Goal: Task Accomplishment & Management: Complete application form

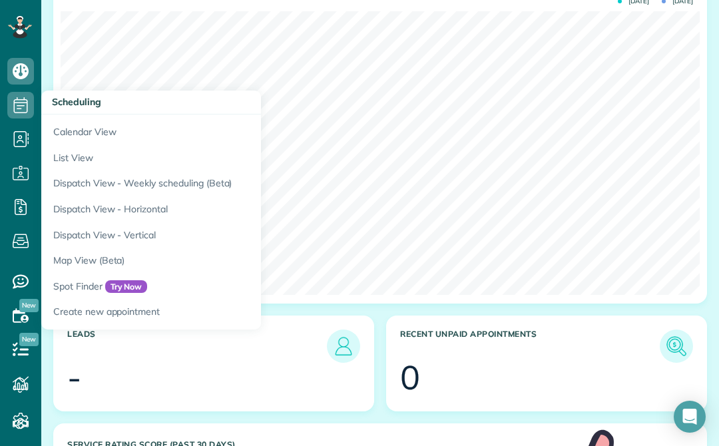
scroll to position [444, 0]
click at [71, 130] on link "Calendar View" at bounding box center [207, 130] width 333 height 31
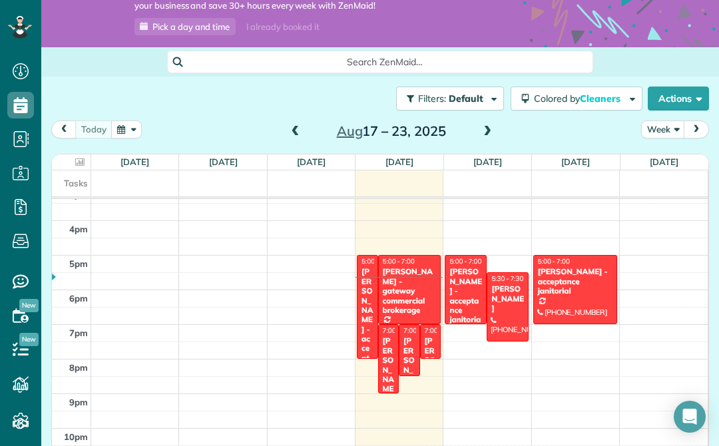
scroll to position [532, 0]
click at [514, 307] on div at bounding box center [507, 307] width 41 height 68
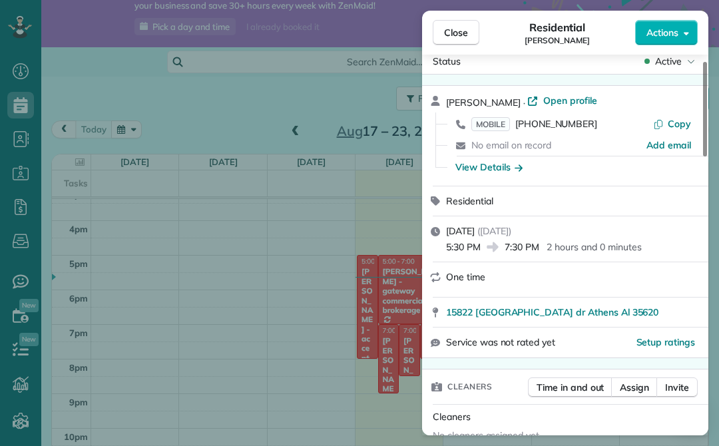
scroll to position [24, 0]
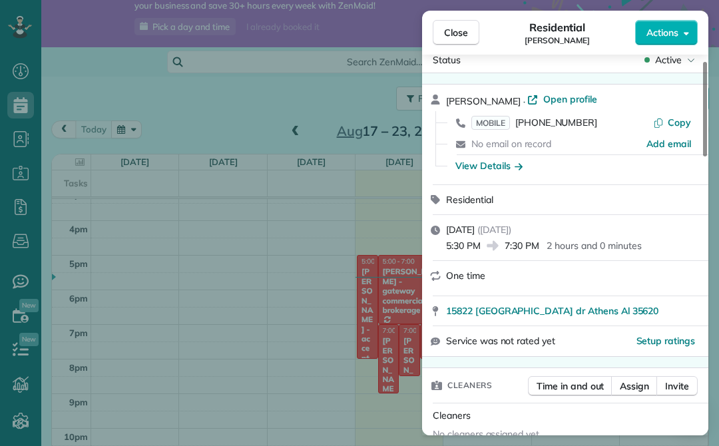
click at [622, 200] on div "Residential" at bounding box center [573, 199] width 254 height 13
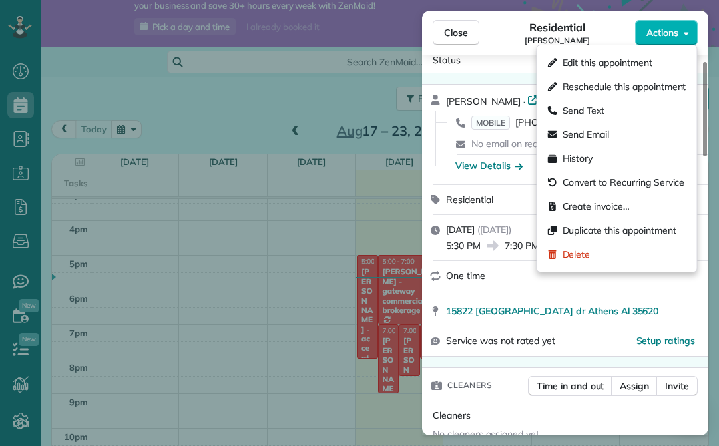
click at [641, 69] on span "Edit this appointment" at bounding box center [608, 62] width 90 height 13
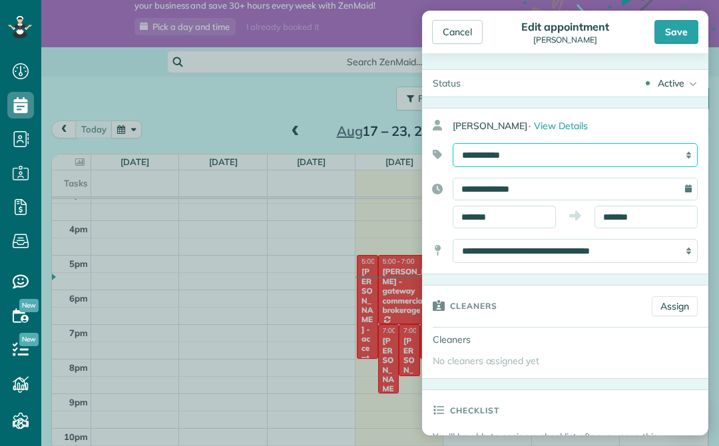
click at [649, 160] on select "**********" at bounding box center [575, 155] width 245 height 24
click at [475, 39] on div "Cancel" at bounding box center [457, 32] width 51 height 24
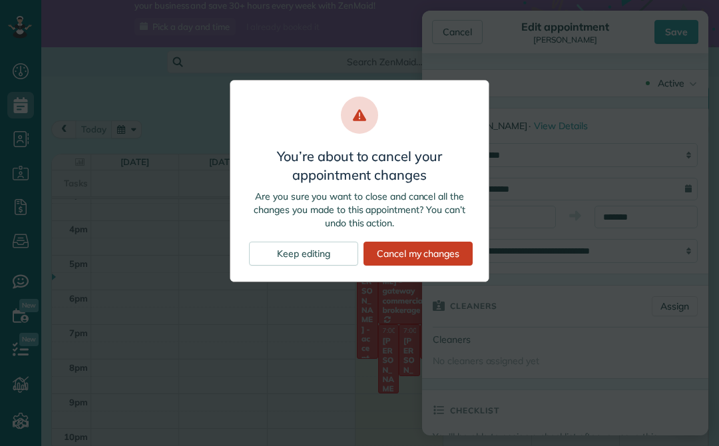
click at [471, 260] on div "Cancel my changes" at bounding box center [418, 254] width 109 height 24
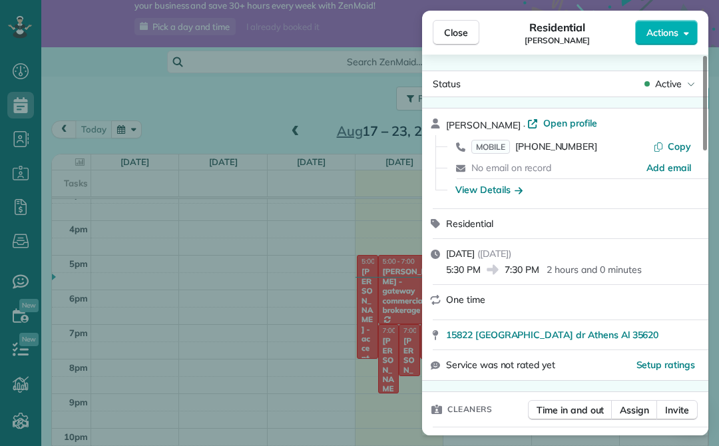
click at [473, 31] on button "Close" at bounding box center [456, 32] width 47 height 25
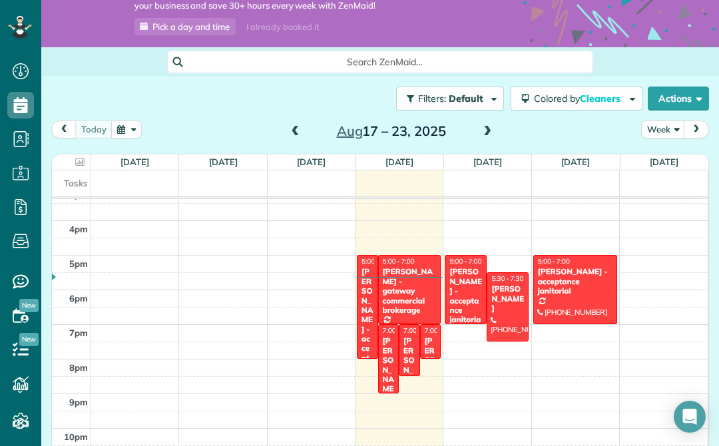
click at [477, 275] on div "Ethan Scholtz - acceptance janitorial" at bounding box center [466, 300] width 34 height 67
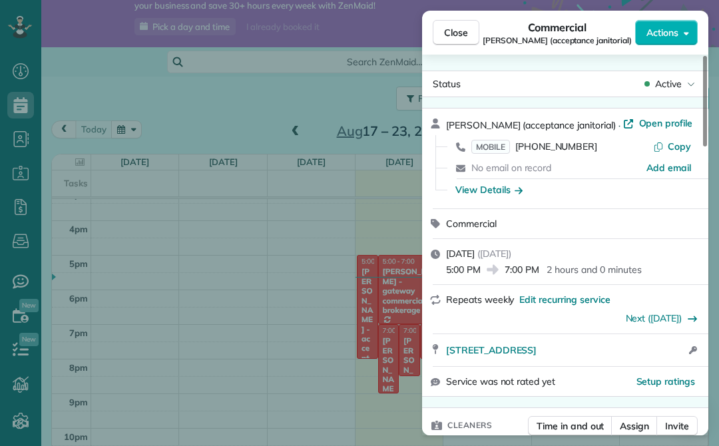
click at [239, 192] on div "Close Commercial Ethan Scholtz (acceptance janitorial) Actions Status Active Et…" at bounding box center [359, 223] width 719 height 446
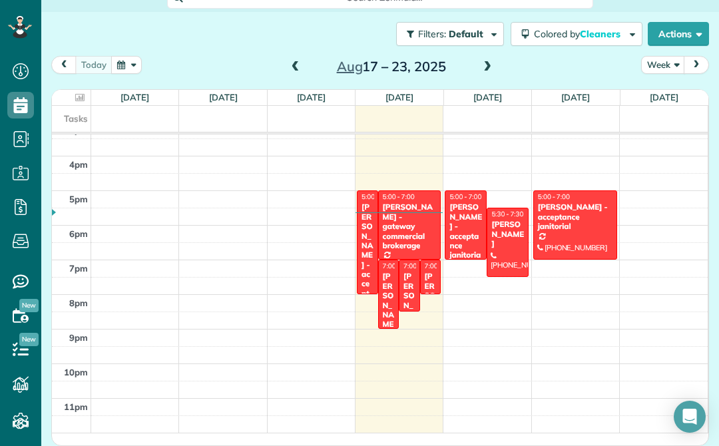
scroll to position [164, 0]
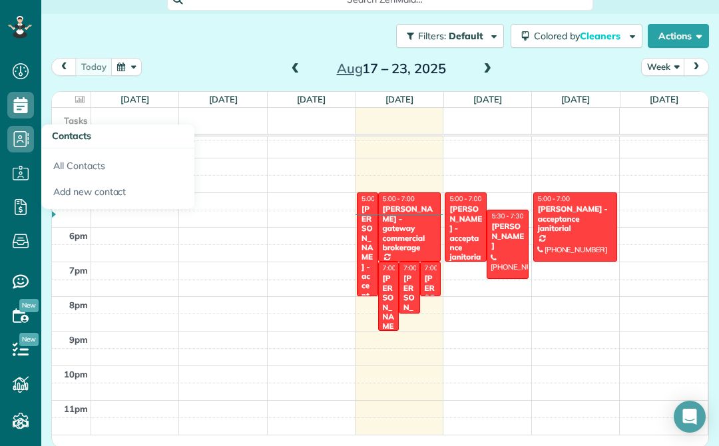
click at [77, 164] on link "All Contacts" at bounding box center [117, 164] width 153 height 31
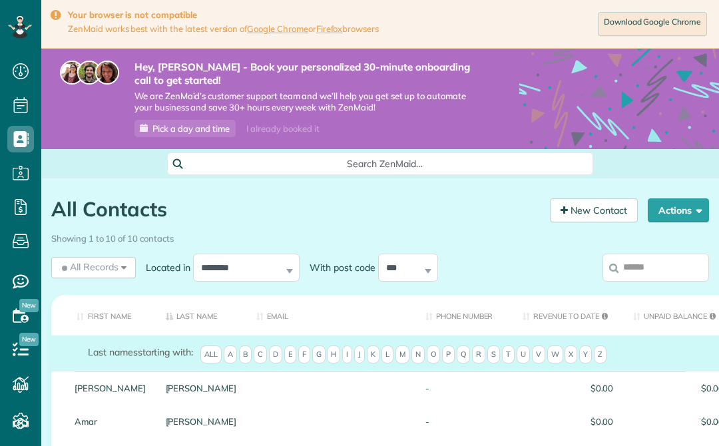
scroll to position [137, 0]
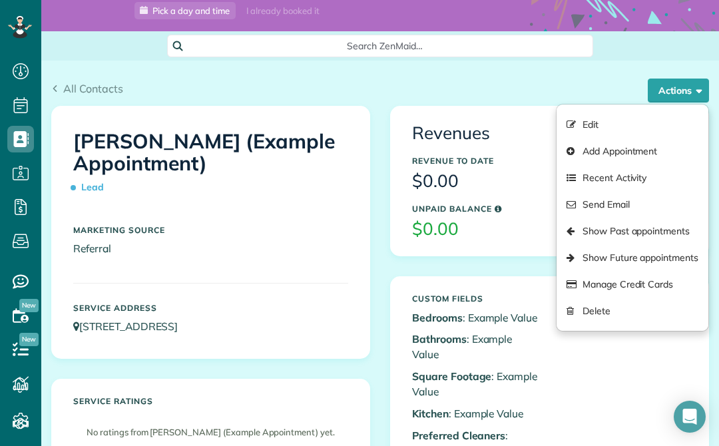
scroll to position [120, 0]
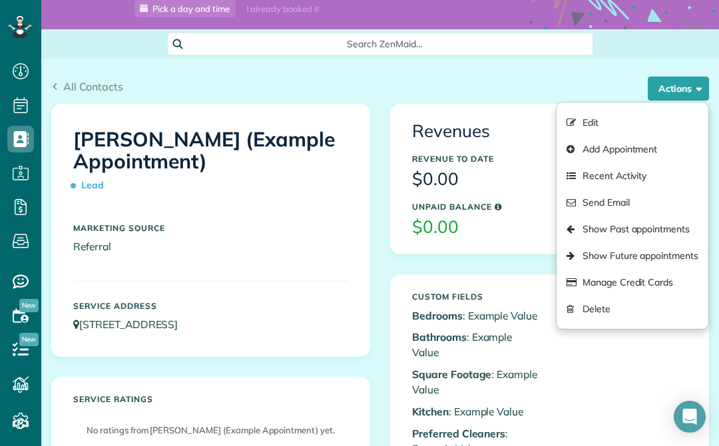
click at [604, 310] on link "Delete" at bounding box center [633, 309] width 152 height 27
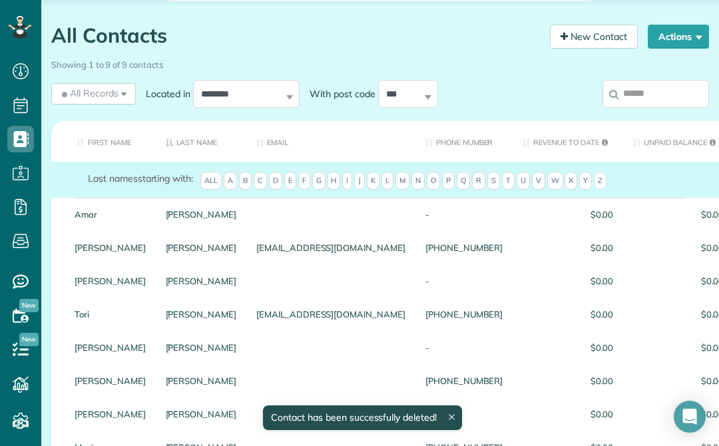
scroll to position [192, 0]
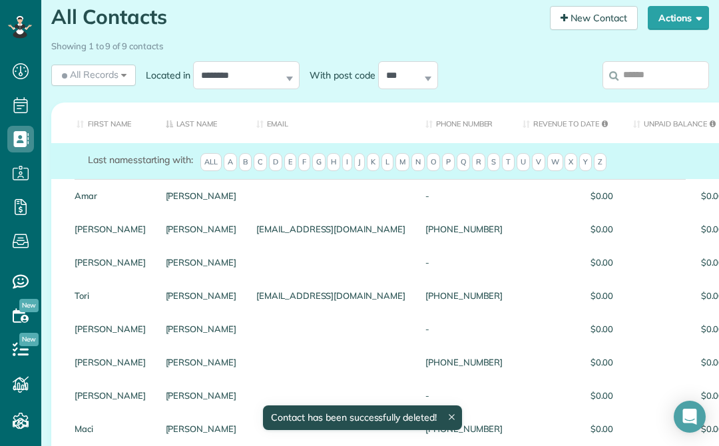
click at [523, 200] on span "$0.00" at bounding box center [568, 195] width 91 height 9
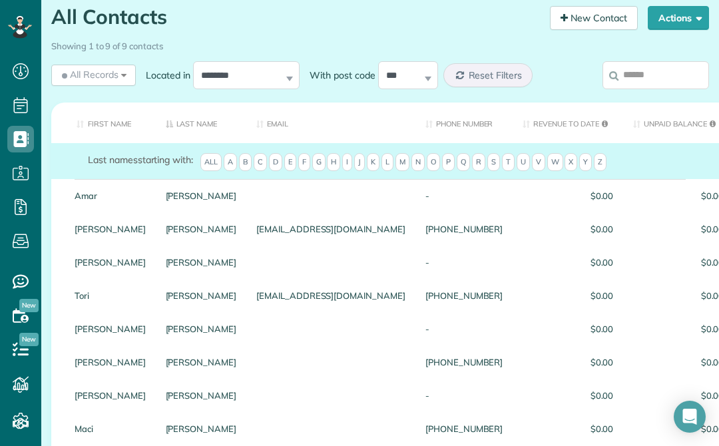
click at [106, 198] on div "Amar" at bounding box center [110, 195] width 91 height 33
click at [350, 203] on div at bounding box center [330, 195] width 169 height 33
click at [271, 212] on div at bounding box center [330, 195] width 169 height 33
click at [569, 206] on div "$0.00" at bounding box center [568, 195] width 111 height 33
click at [166, 200] on link "Ghose" at bounding box center [201, 195] width 71 height 9
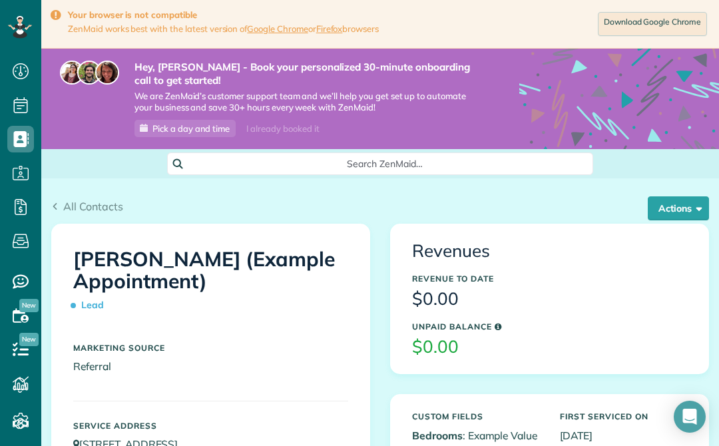
scroll to position [6, 6]
click at [678, 203] on button "Actions" at bounding box center [678, 208] width 61 height 24
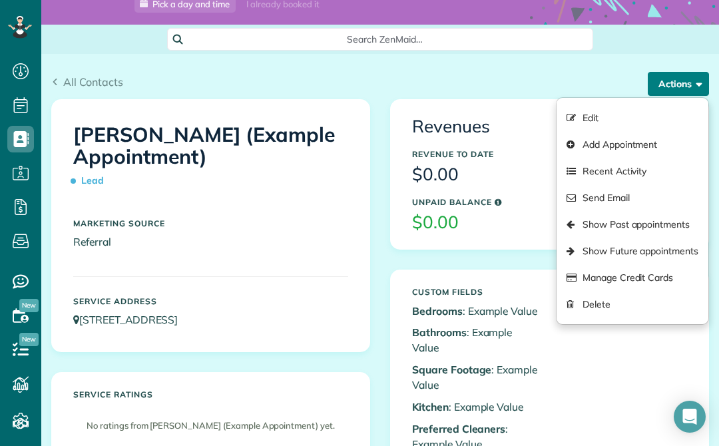
scroll to position [130, 0]
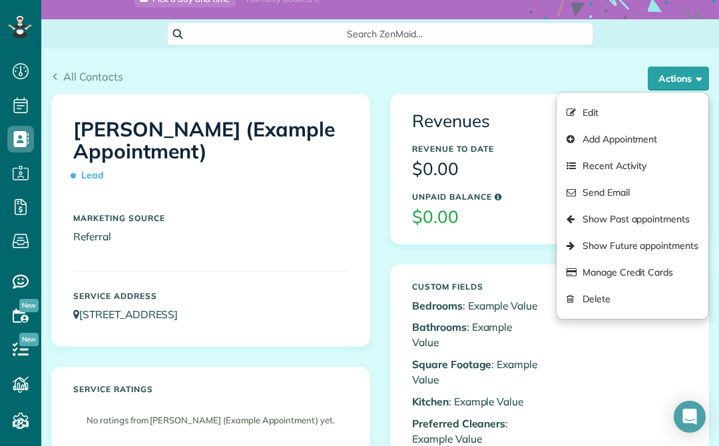
click at [597, 302] on link "Delete" at bounding box center [633, 299] width 152 height 27
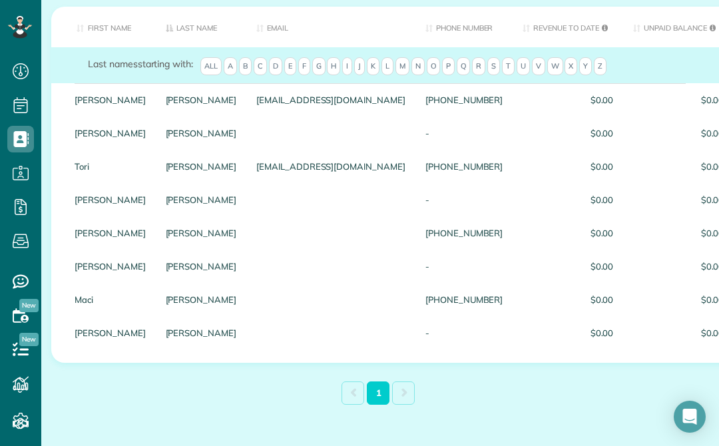
scroll to position [287, 0]
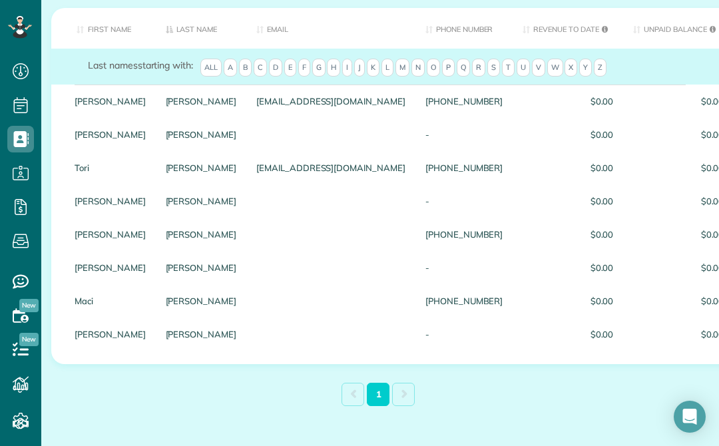
click at [341, 210] on div at bounding box center [330, 200] width 169 height 33
click at [335, 216] on div at bounding box center [330, 200] width 169 height 33
click at [281, 218] on div at bounding box center [330, 200] width 169 height 33
click at [246, 213] on div at bounding box center [330, 200] width 169 height 33
click at [166, 206] on link "Sardone" at bounding box center [201, 200] width 71 height 9
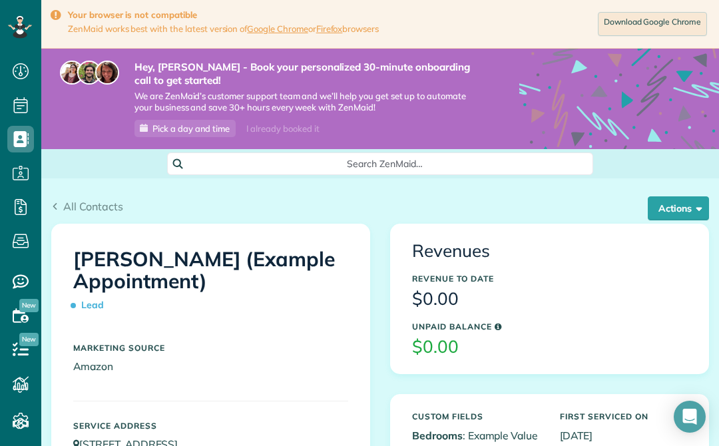
scroll to position [6, 6]
click at [681, 201] on button "Actions" at bounding box center [678, 208] width 61 height 24
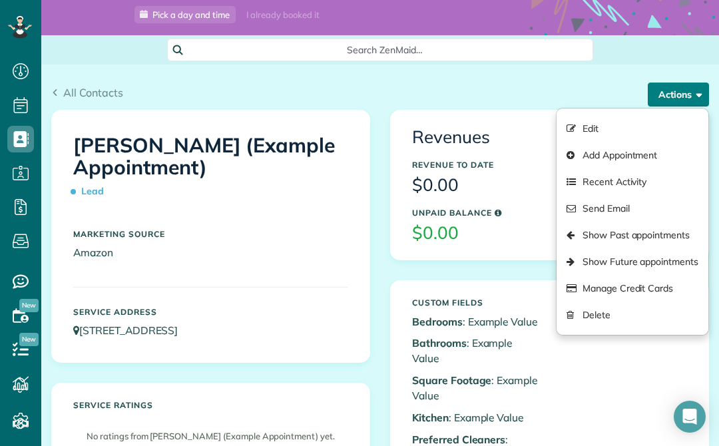
scroll to position [131, 0]
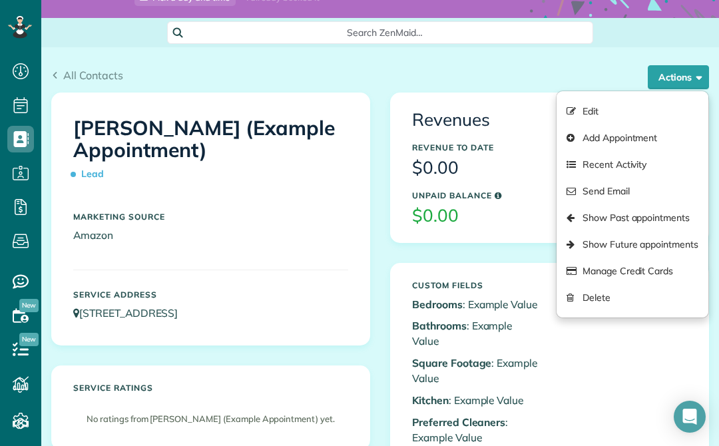
click at [590, 294] on link "Delete" at bounding box center [633, 297] width 152 height 27
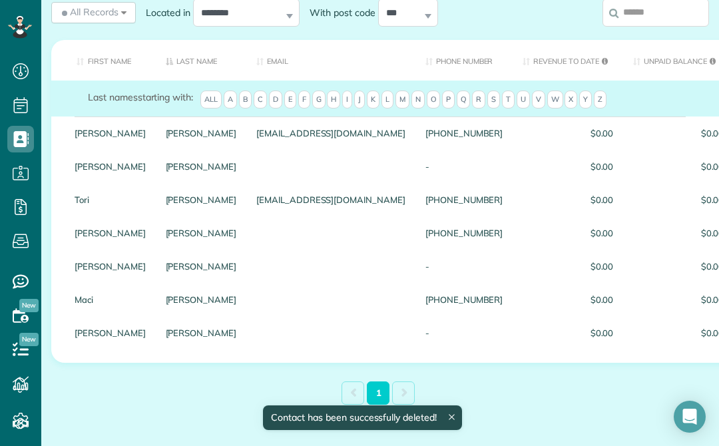
scroll to position [6, 6]
click at [246, 276] on div at bounding box center [330, 265] width 169 height 33
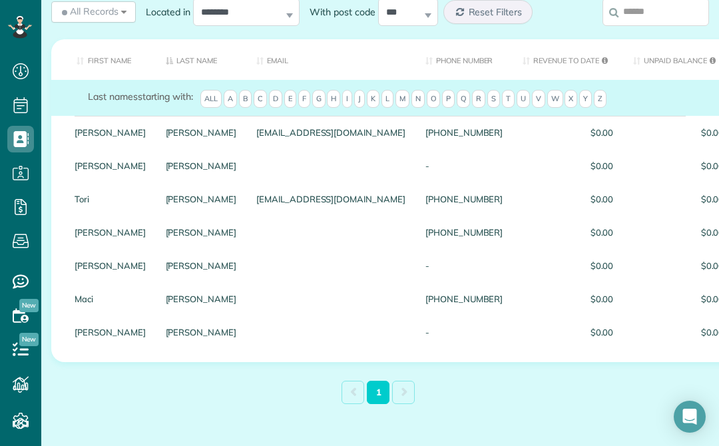
click at [295, 272] on div at bounding box center [330, 265] width 169 height 33
click at [166, 270] on link "[PERSON_NAME]" at bounding box center [201, 265] width 71 height 9
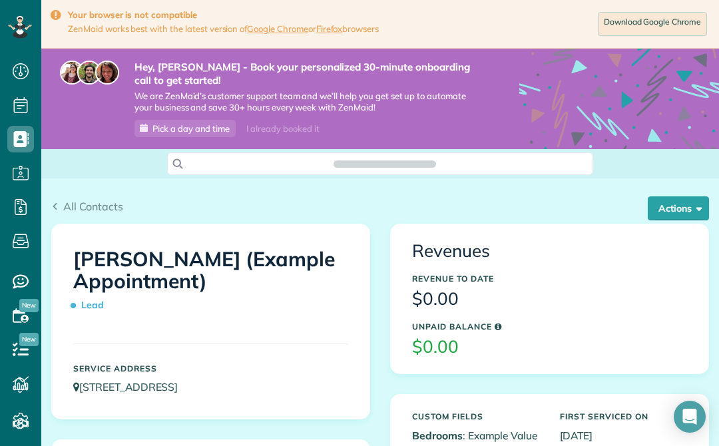
scroll to position [6, 6]
click at [669, 207] on button "Actions" at bounding box center [678, 208] width 61 height 24
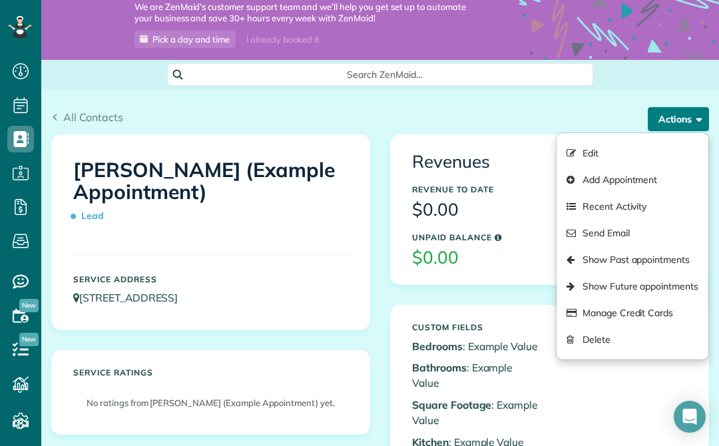
scroll to position [92, 0]
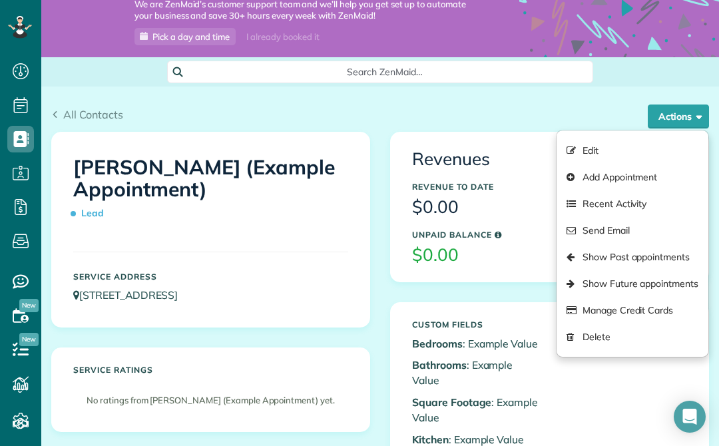
click at [590, 336] on link "Delete" at bounding box center [633, 337] width 152 height 27
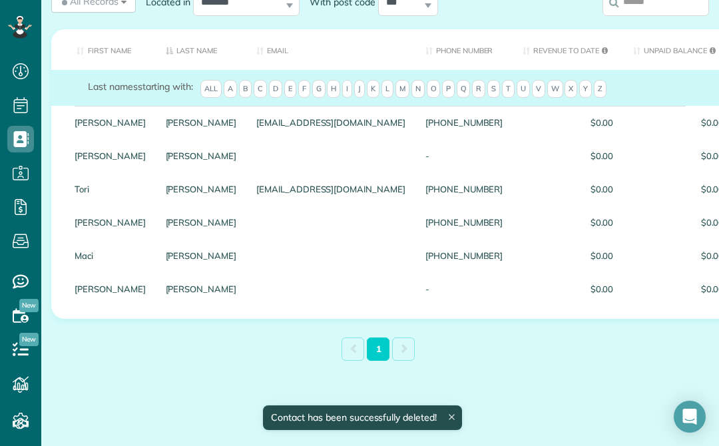
scroll to position [272, 0]
click at [246, 293] on div at bounding box center [330, 288] width 169 height 33
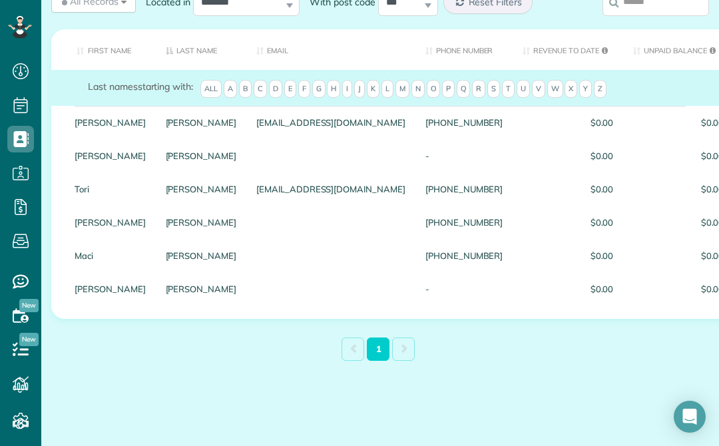
click at [272, 289] on div at bounding box center [330, 288] width 169 height 33
click at [166, 290] on link "[PERSON_NAME]" at bounding box center [201, 288] width 71 height 9
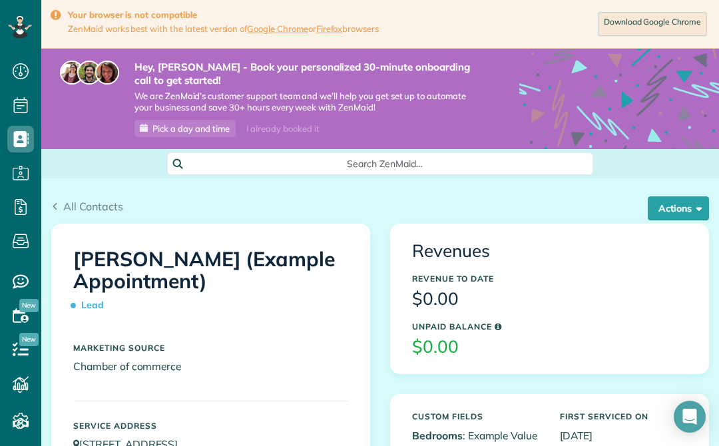
click at [679, 198] on button "Actions" at bounding box center [678, 208] width 61 height 24
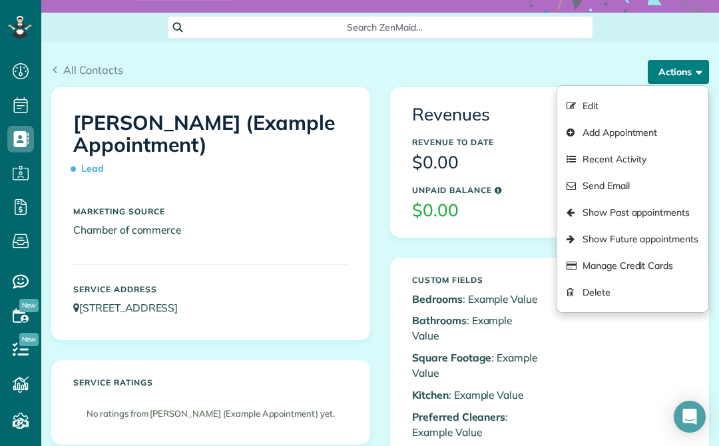
scroll to position [144, 0]
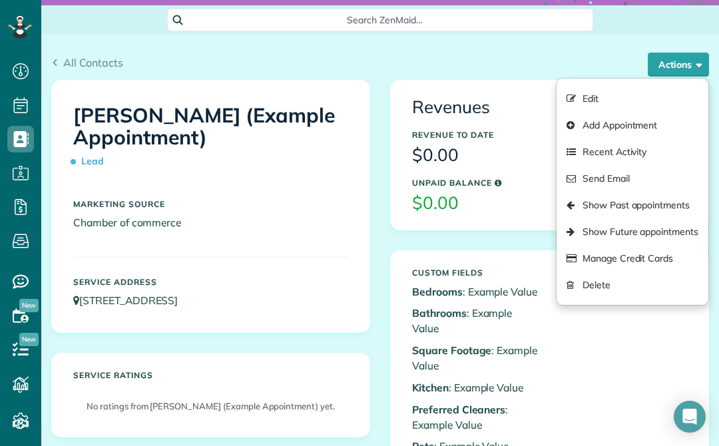
click at [589, 286] on link "Delete" at bounding box center [633, 285] width 152 height 27
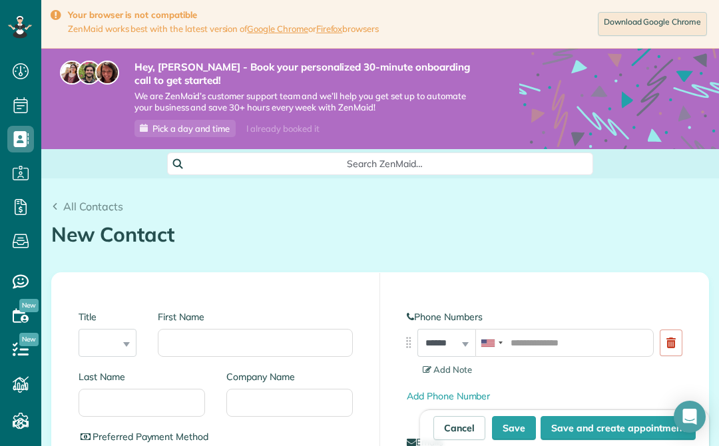
scroll to position [101, 0]
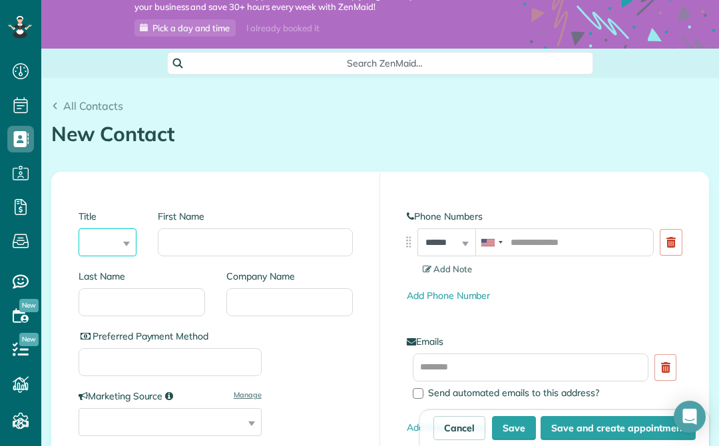
click at [115, 240] on select "*** **** *** ***" at bounding box center [108, 242] width 58 height 28
select select "***"
click at [284, 241] on input "First Name" at bounding box center [255, 242] width 195 height 28
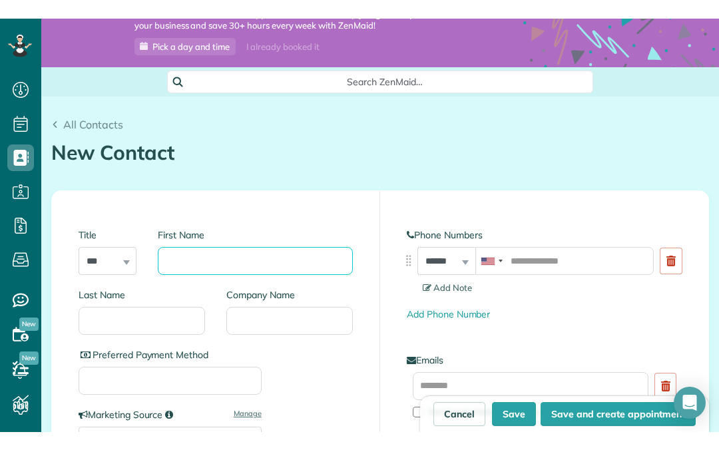
scroll to position [414, 41]
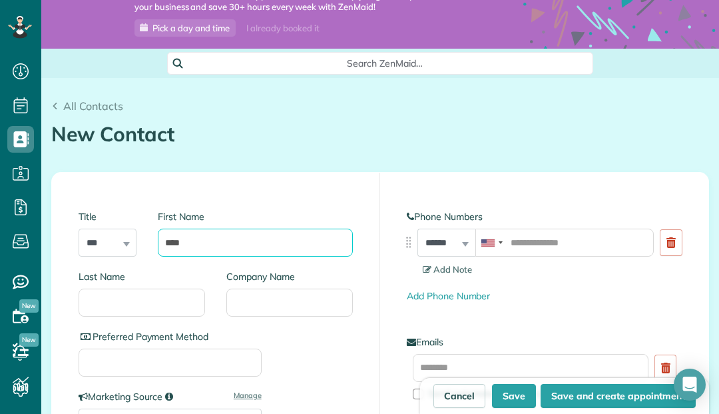
type input "****"
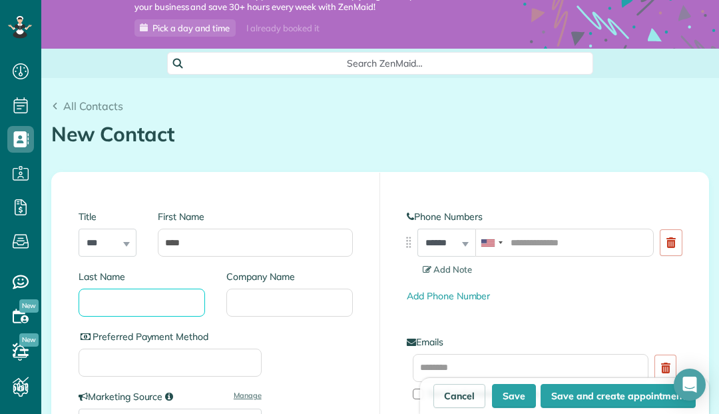
click at [163, 289] on input "Last Name" at bounding box center [142, 302] width 127 height 28
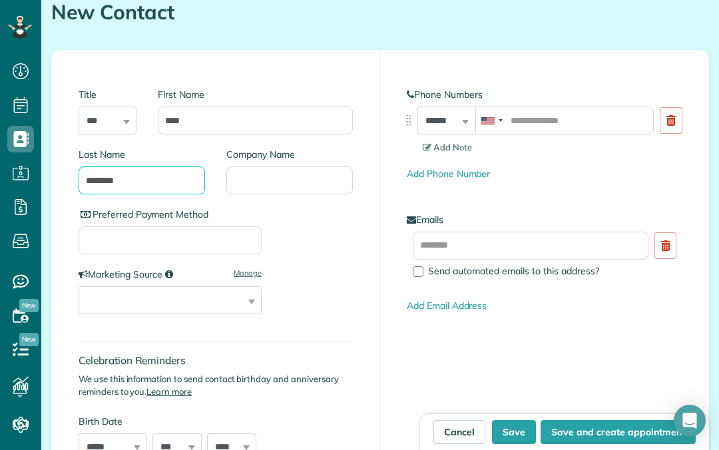
scroll to position [225, 0]
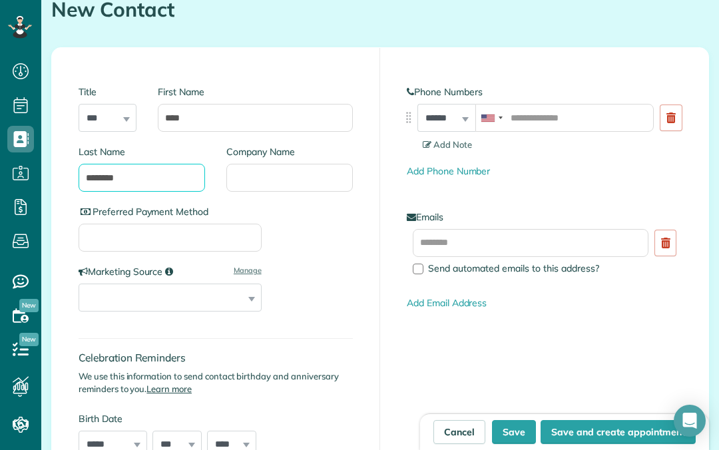
type input "********"
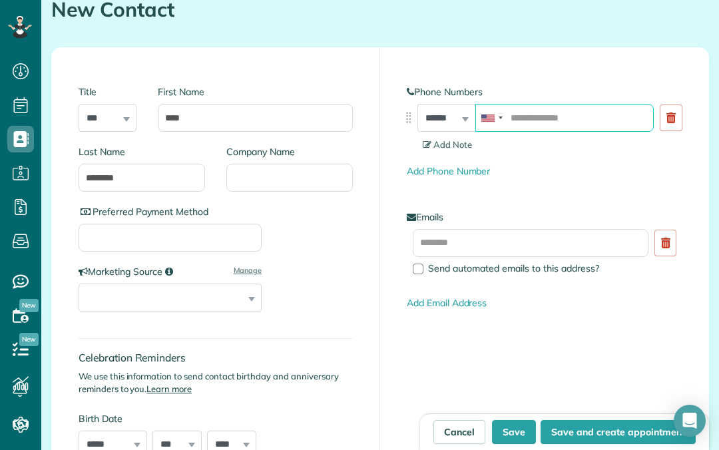
click at [579, 123] on input "tel" at bounding box center [564, 118] width 178 height 28
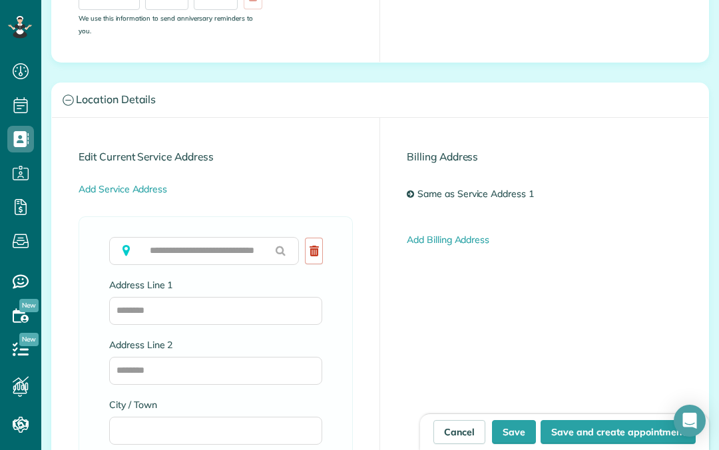
scroll to position [745, 0]
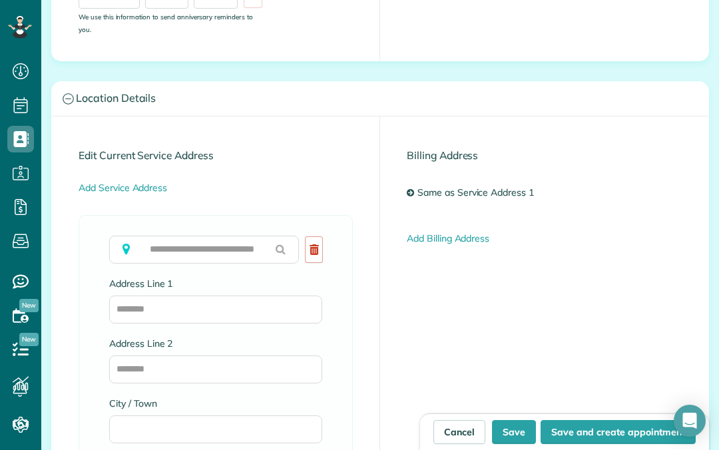
type input "**********"
click at [241, 252] on input "text" at bounding box center [204, 250] width 190 height 28
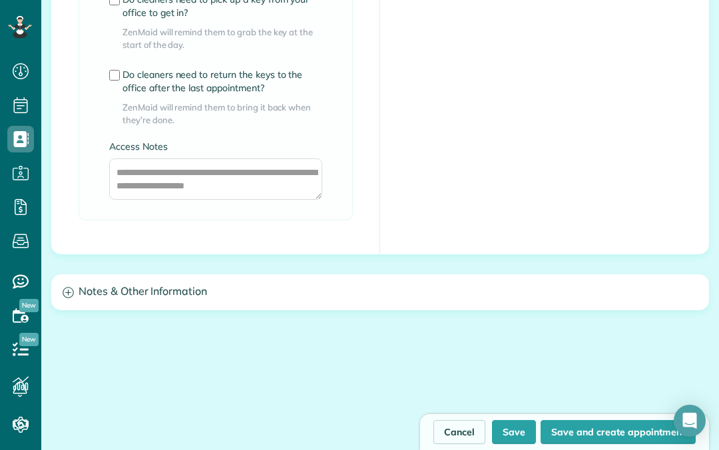
scroll to position [1309, 0]
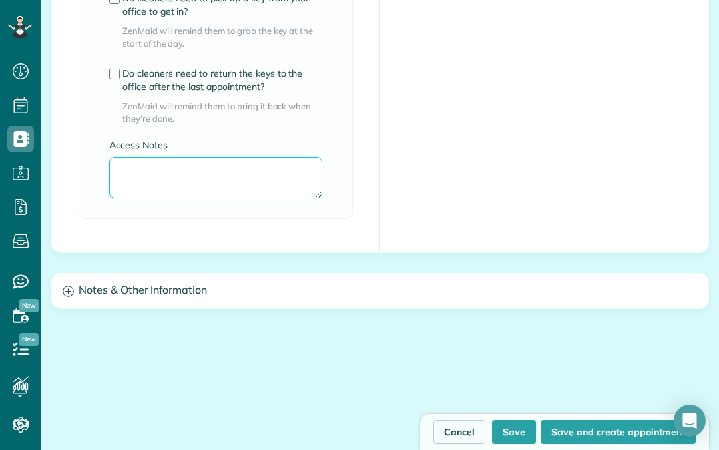
click at [296, 176] on textarea "Access Notes" at bounding box center [215, 177] width 213 height 41
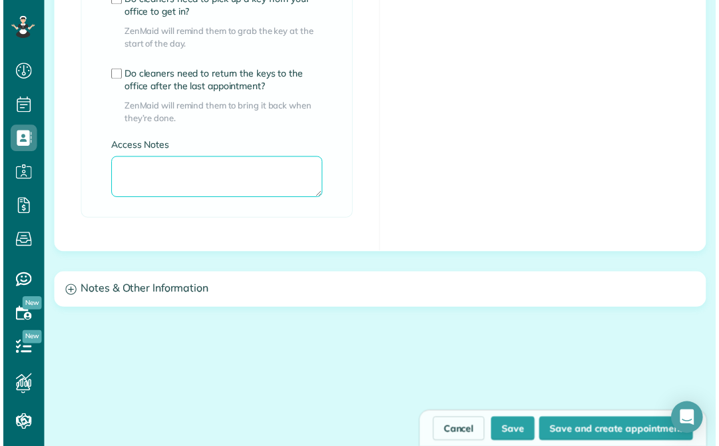
scroll to position [1388, 0]
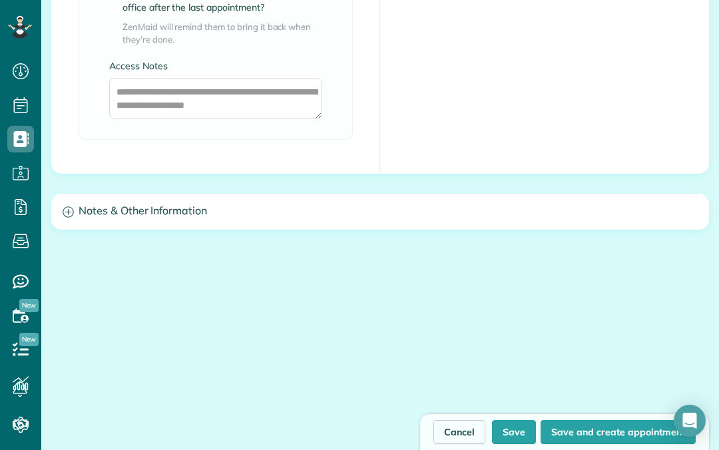
click at [521, 216] on h3 "Notes & Other Information" at bounding box center [380, 211] width 657 height 34
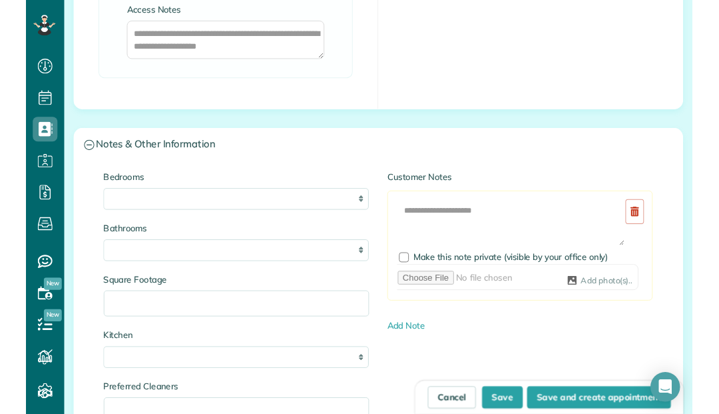
scroll to position [1463, 0]
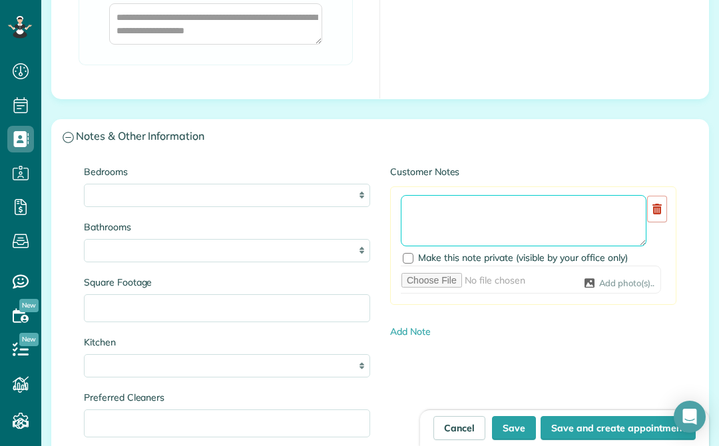
click at [521, 207] on textarea at bounding box center [524, 221] width 246 height 52
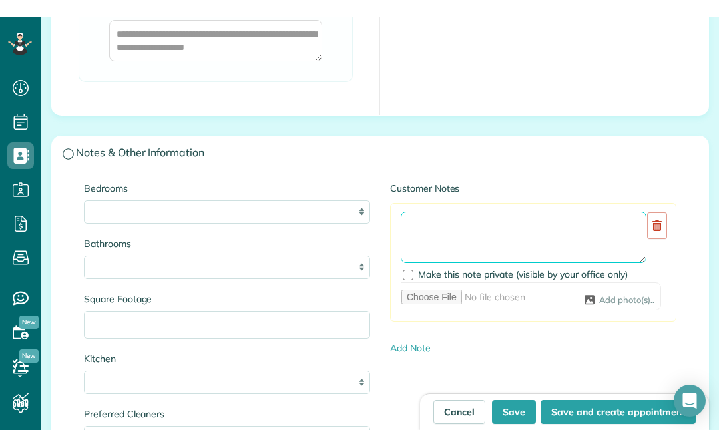
scroll to position [414, 41]
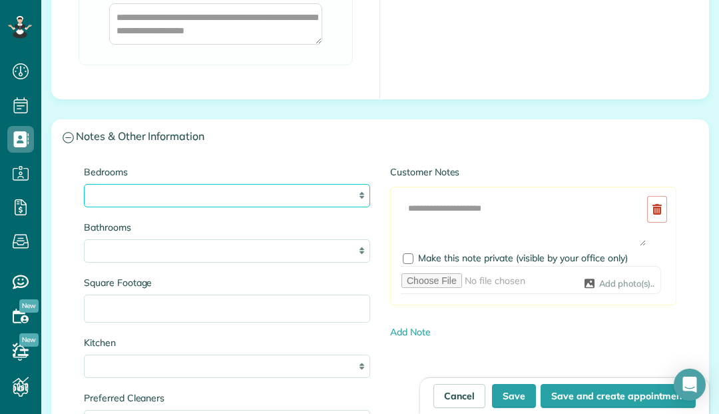
click at [332, 199] on select "* * * * **" at bounding box center [227, 195] width 286 height 23
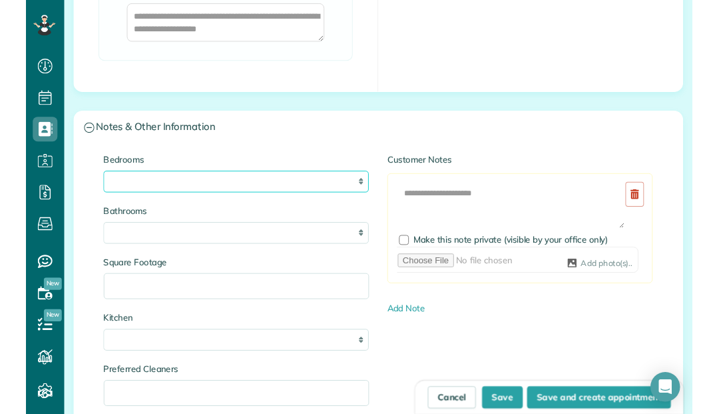
scroll to position [446, 41]
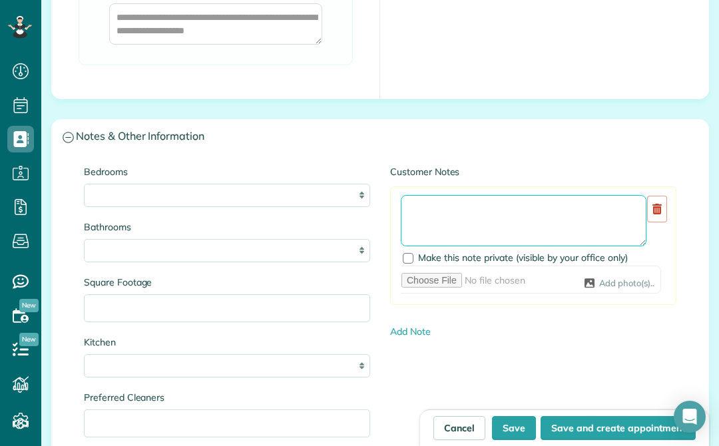
click at [511, 205] on textarea at bounding box center [524, 221] width 246 height 52
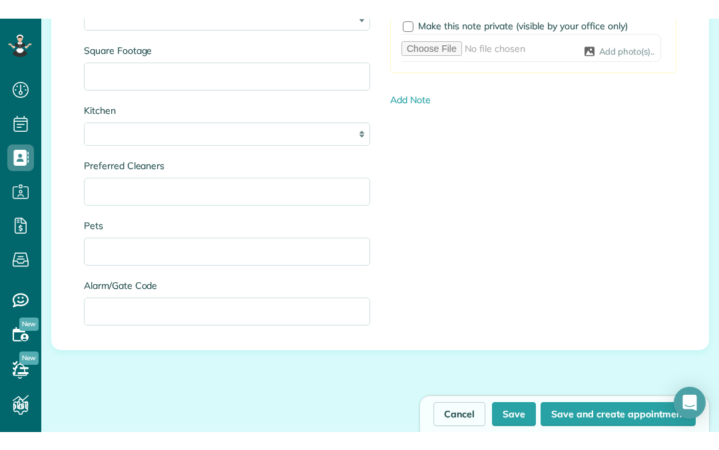
scroll to position [1731, 0]
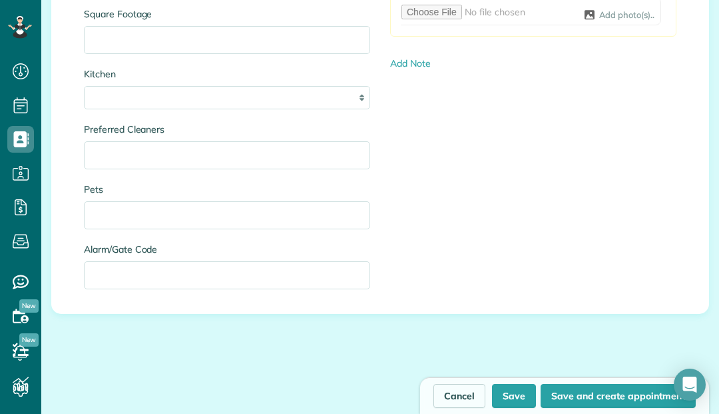
type textarea "**********"
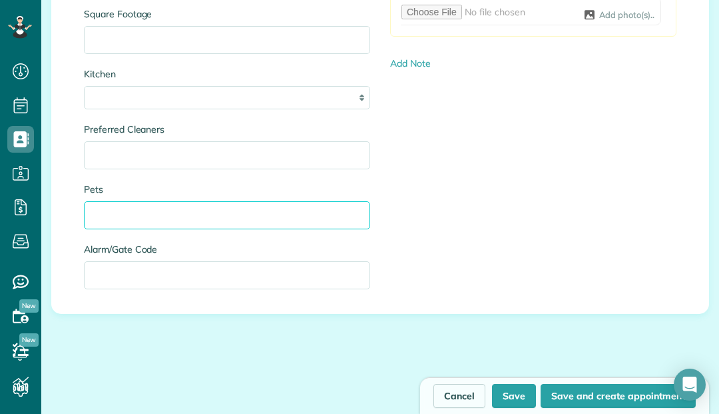
click at [285, 214] on input "Pets" at bounding box center [227, 215] width 286 height 28
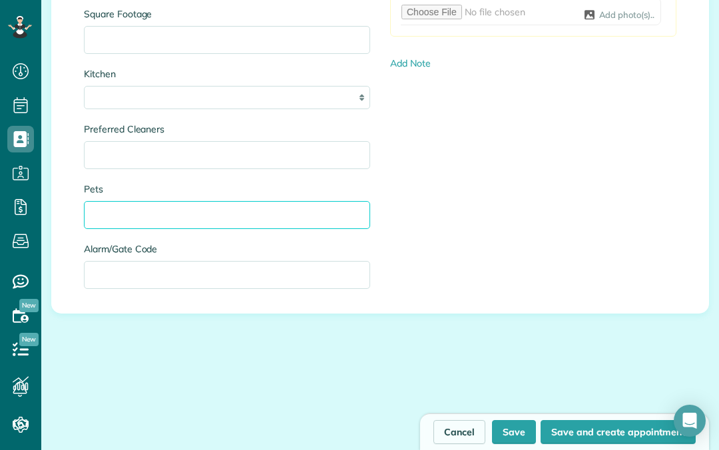
scroll to position [450, 41]
type input "*****"
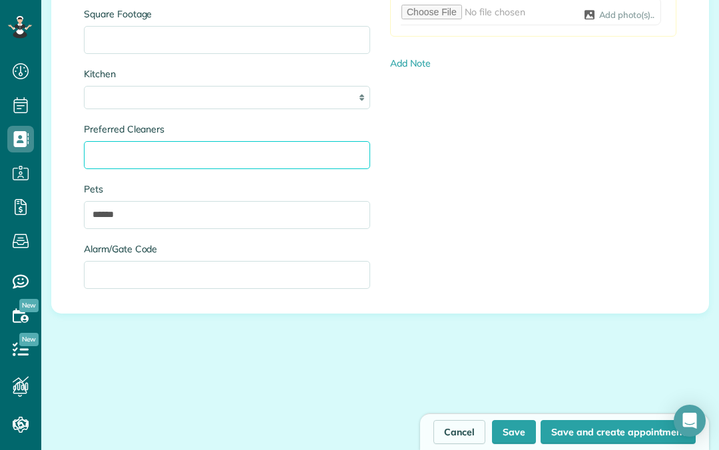
click at [330, 157] on input "Preferred Cleaners" at bounding box center [227, 155] width 286 height 28
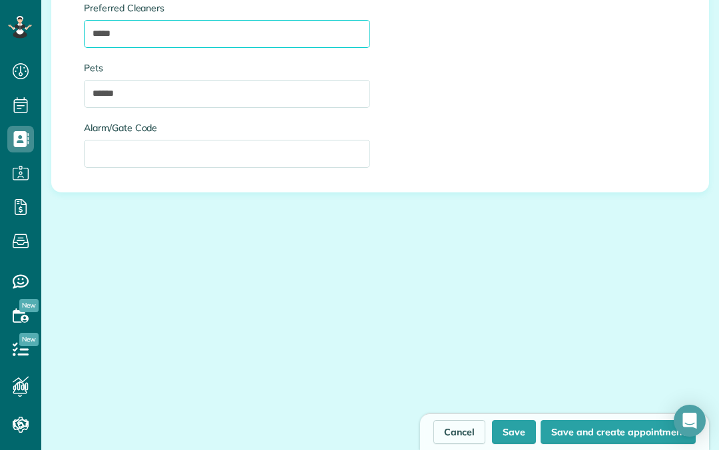
scroll to position [1852, 0]
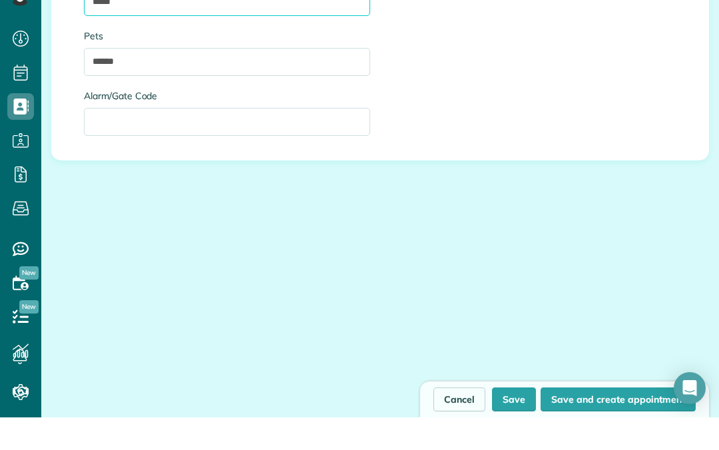
type input "*****"
click at [526, 420] on button "Save" at bounding box center [514, 432] width 44 height 24
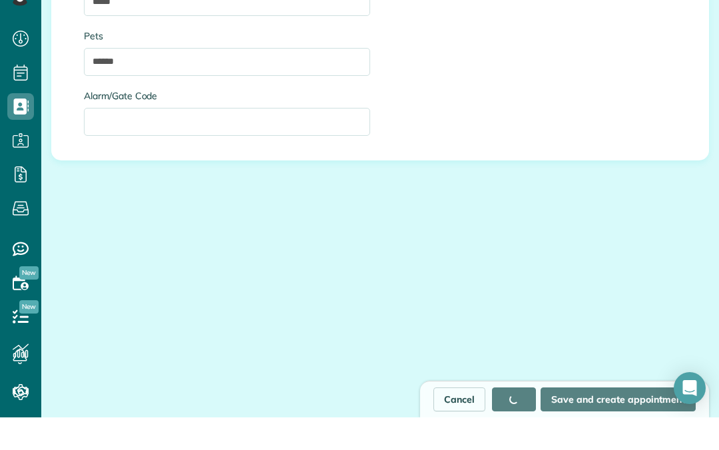
type input "**********"
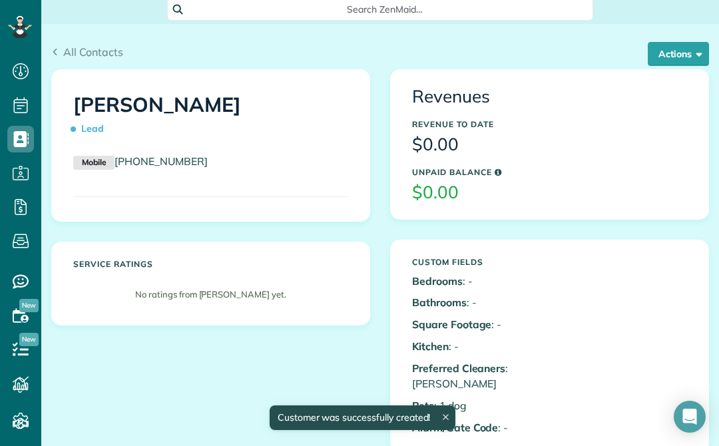
scroll to position [162, 0]
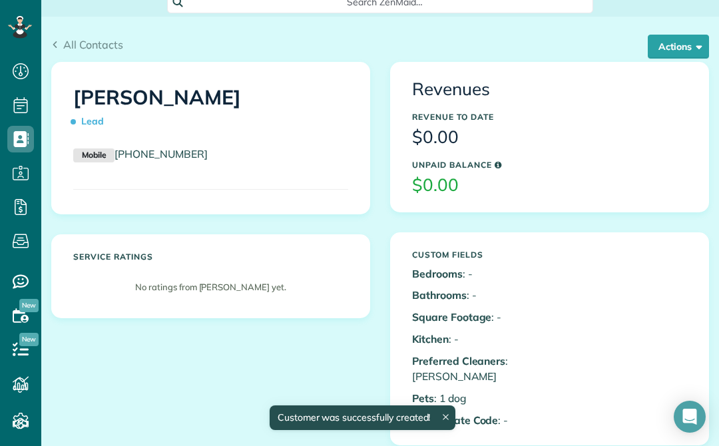
click at [319, 281] on p "No ratings from [PERSON_NAME] yet." at bounding box center [211, 287] width 262 height 13
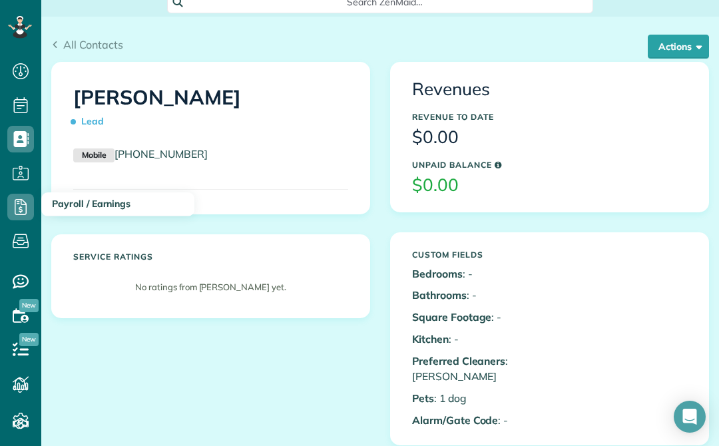
click at [23, 206] on icon at bounding box center [20, 207] width 27 height 27
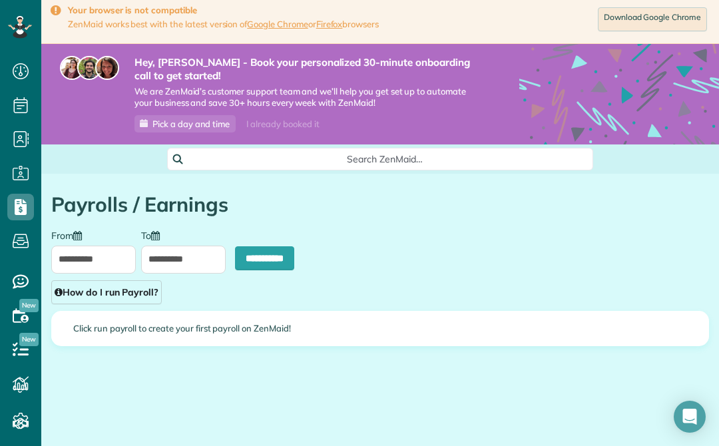
scroll to position [3, 0]
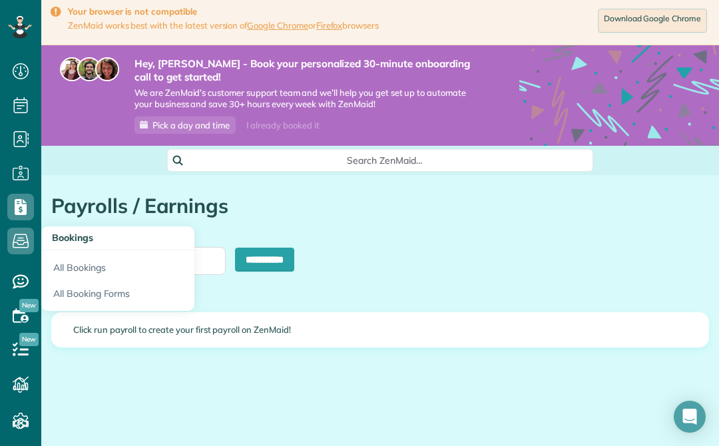
click at [96, 292] on link "All Booking Forms" at bounding box center [117, 296] width 153 height 31
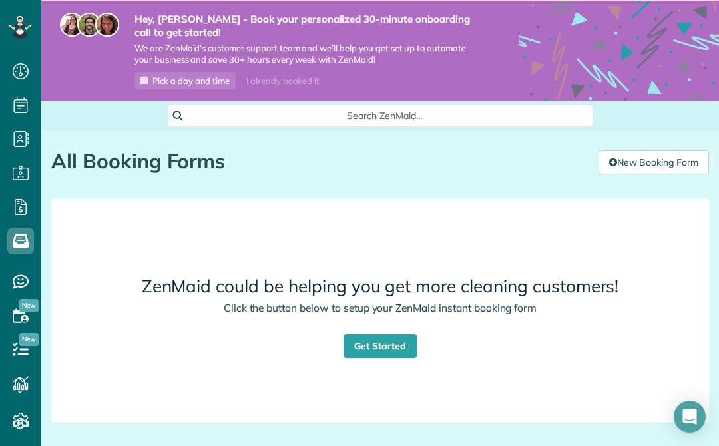
scroll to position [88, 0]
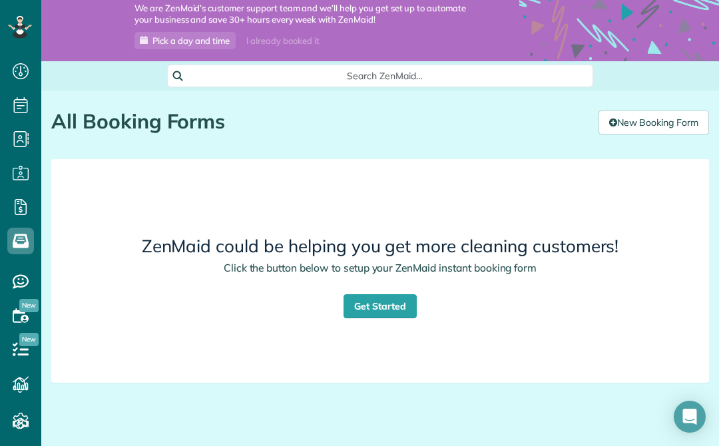
click at [388, 301] on link "Get Started" at bounding box center [380, 306] width 73 height 24
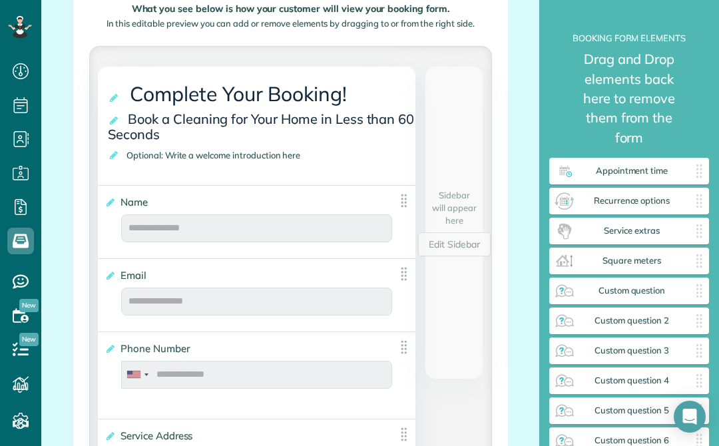
scroll to position [479, 160]
click at [304, 156] on span "Optional: Write a welcome introduction here" at bounding box center [216, 155] width 186 height 17
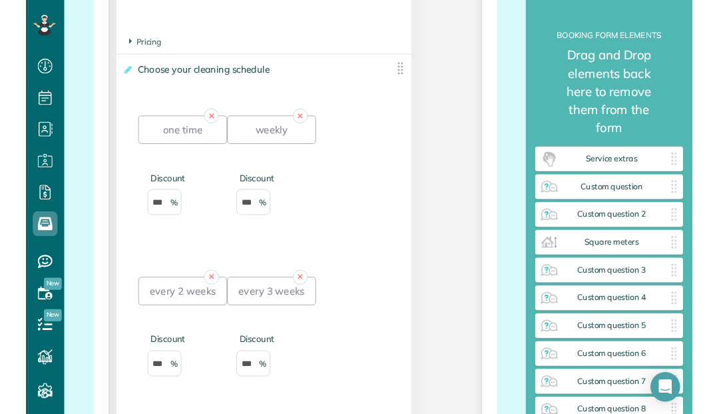
scroll to position [1557, 0]
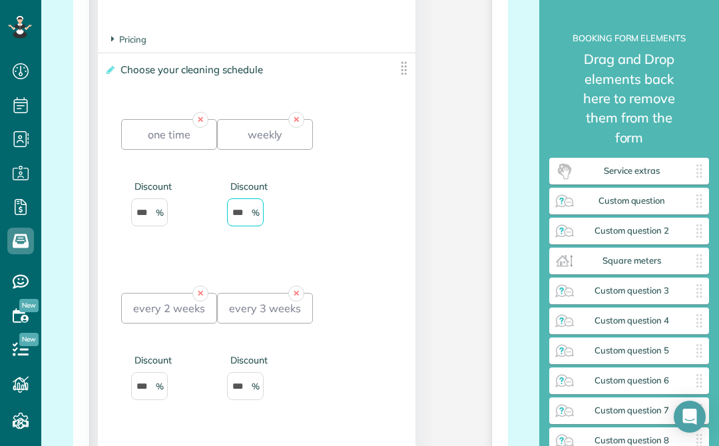
click at [248, 221] on input "***" at bounding box center [245, 212] width 37 height 28
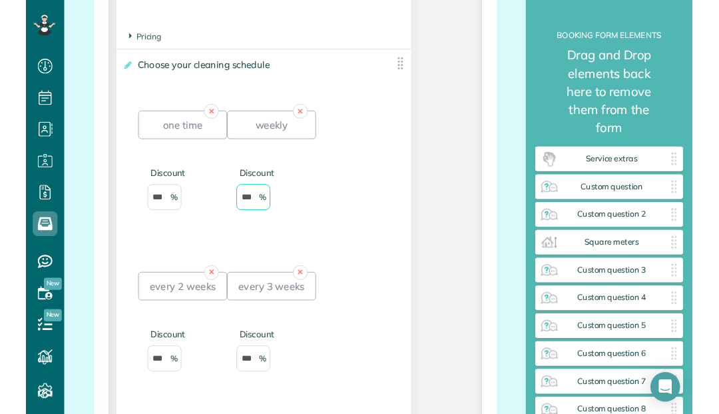
scroll to position [447, 160]
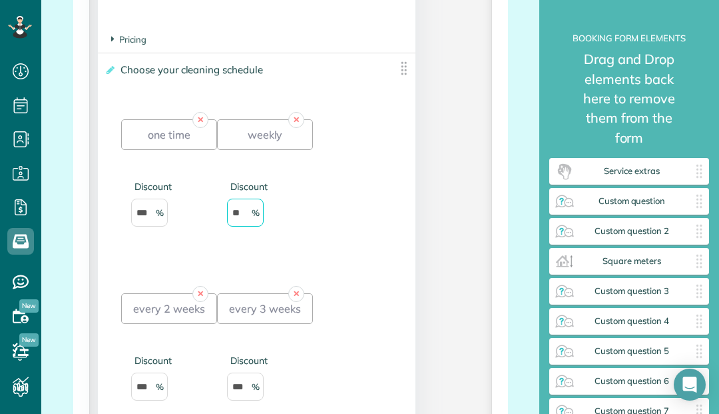
type input "*"
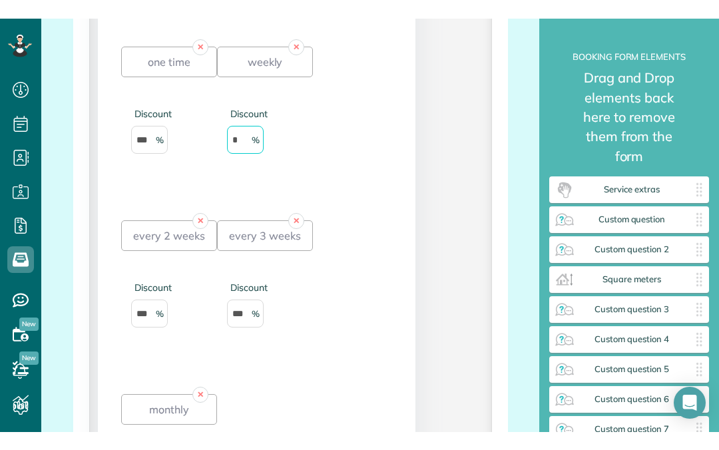
scroll to position [1653, 0]
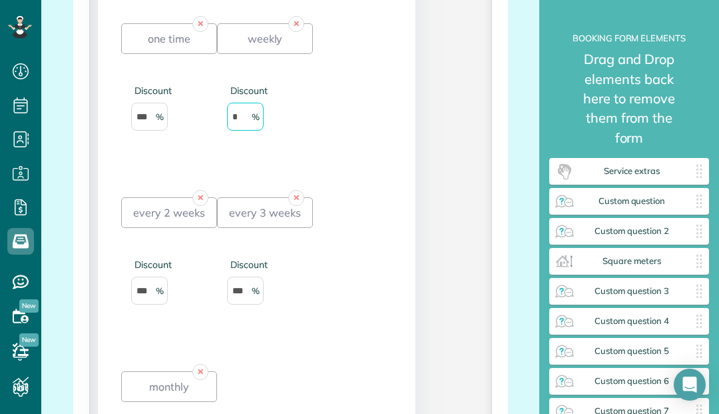
type input "*"
click at [243, 297] on input "***" at bounding box center [245, 290] width 37 height 28
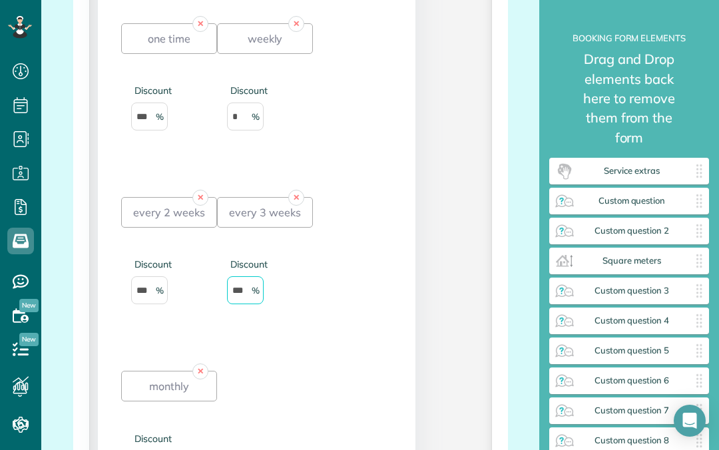
scroll to position [483, 160]
type input "*"
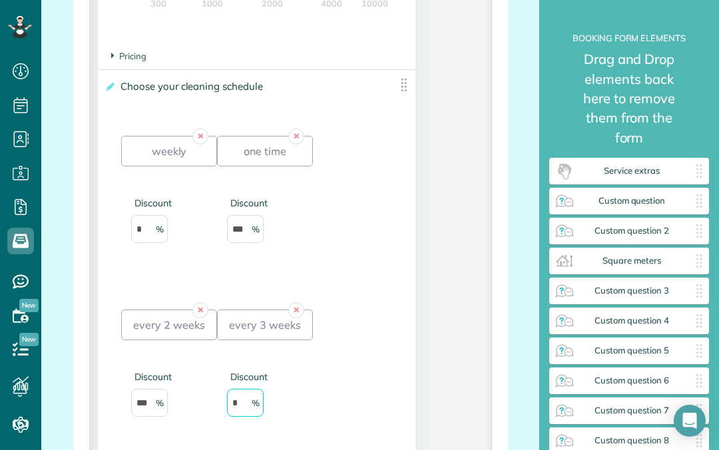
scroll to position [1731, 0]
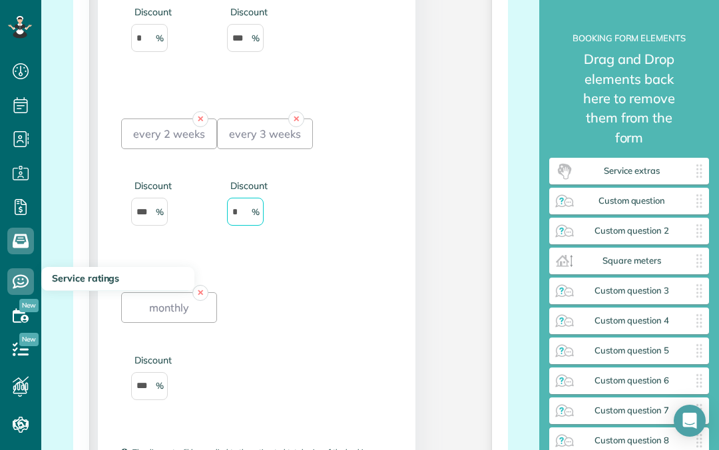
type input "*"
click at [26, 276] on use at bounding box center [21, 282] width 16 height 14
